Goal: Task Accomplishment & Management: Manage account settings

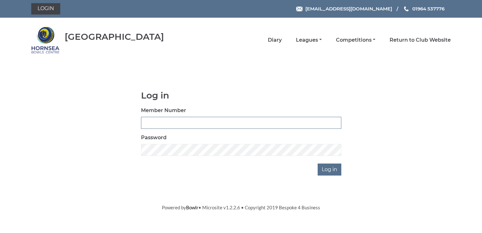
click at [189, 125] on input "Member Number" at bounding box center [241, 123] width 200 height 12
type input "r"
type input "0968"
click at [330, 171] on input "Log in" at bounding box center [329, 169] width 24 height 12
